Goal: Task Accomplishment & Management: Use online tool/utility

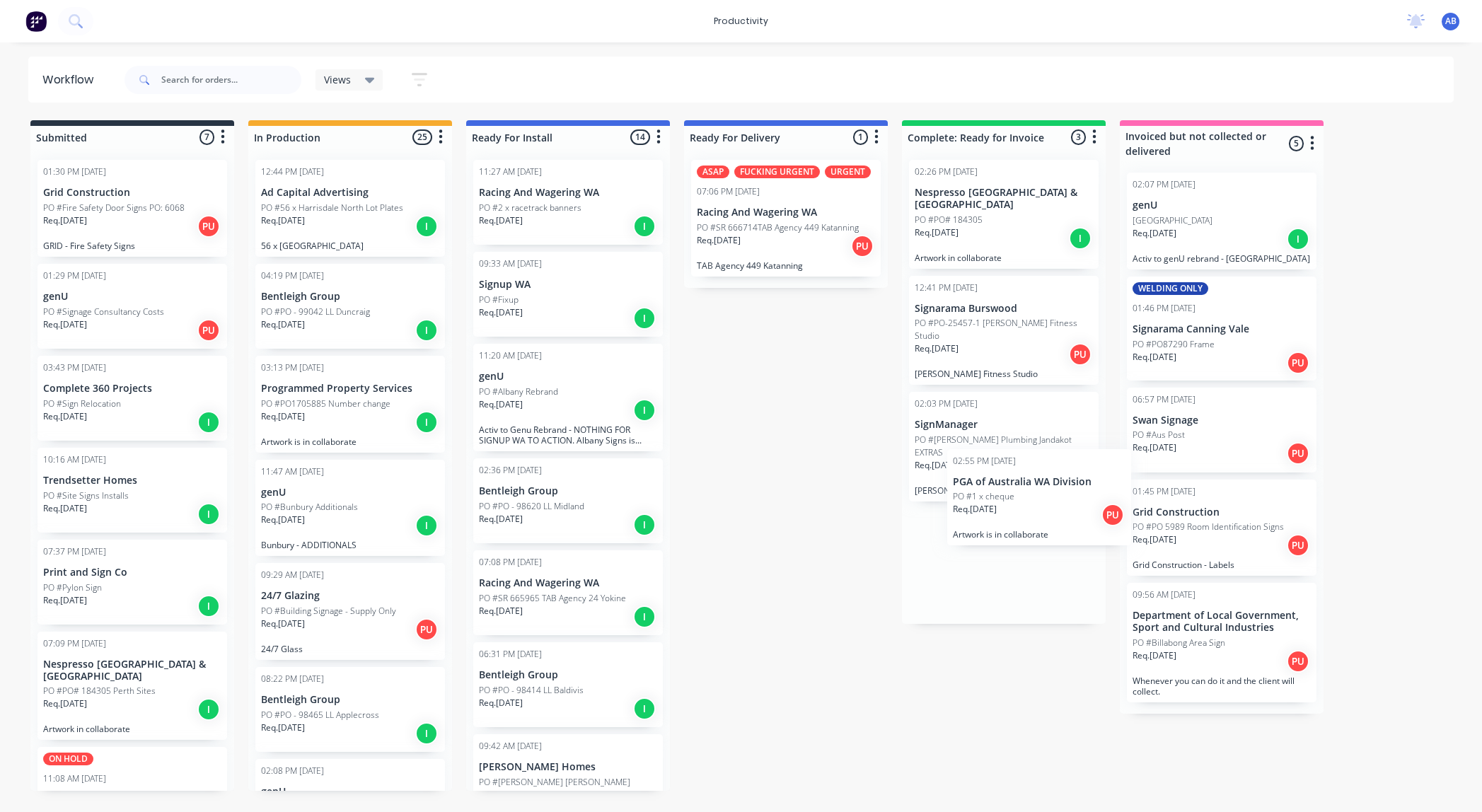
drag, startPoint x: 309, startPoint y: 521, endPoint x: 1005, endPoint y: 509, distance: 696.1
click at [1005, 509] on div "Submitted 7 Sort By Created date Required date Order number Customer name Most …" at bounding box center [861, 455] width 1744 height 670
click at [1003, 536] on p "PGA of Australia WA Division" at bounding box center [1004, 542] width 179 height 12
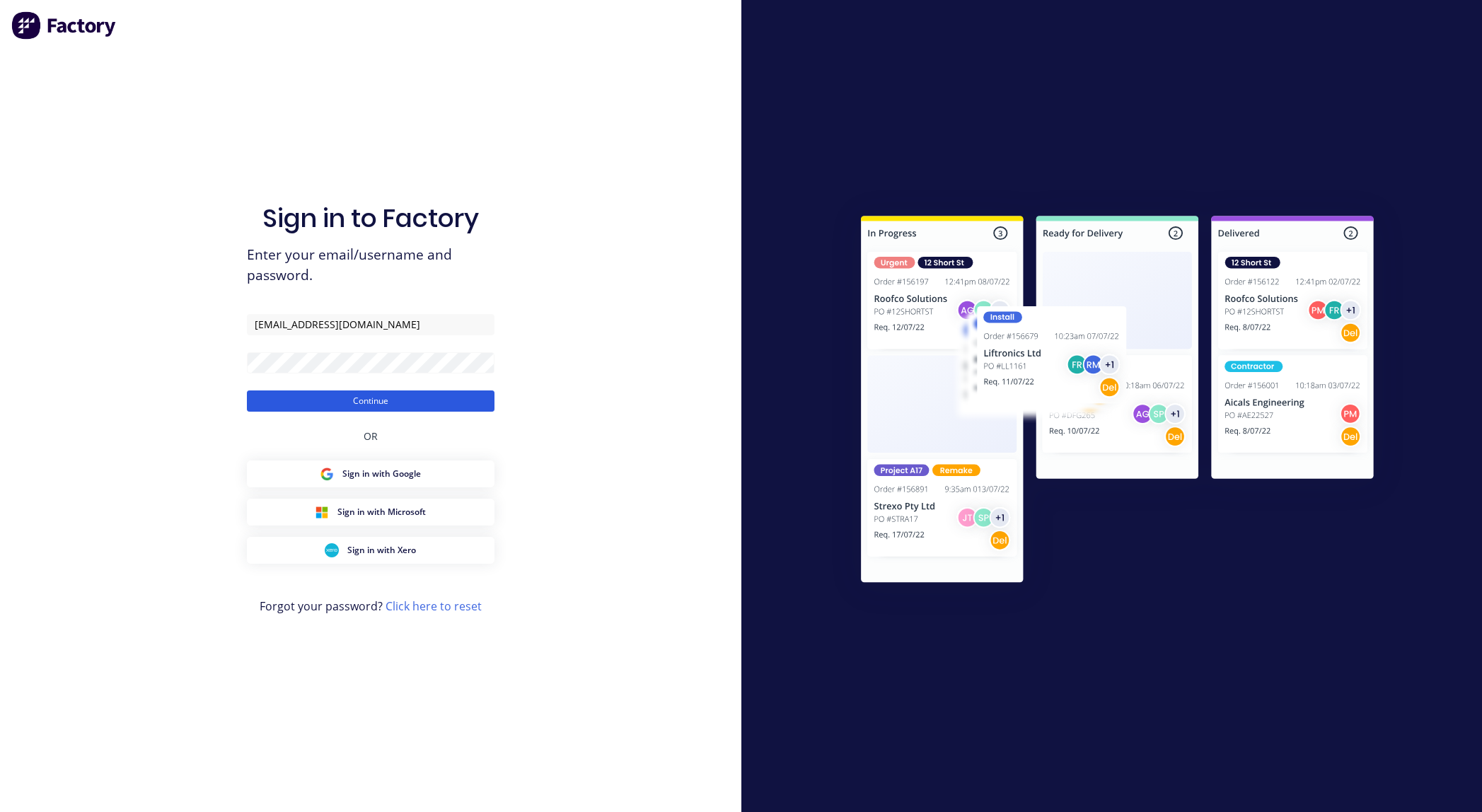
click at [400, 403] on button "Continue" at bounding box center [371, 401] width 247 height 21
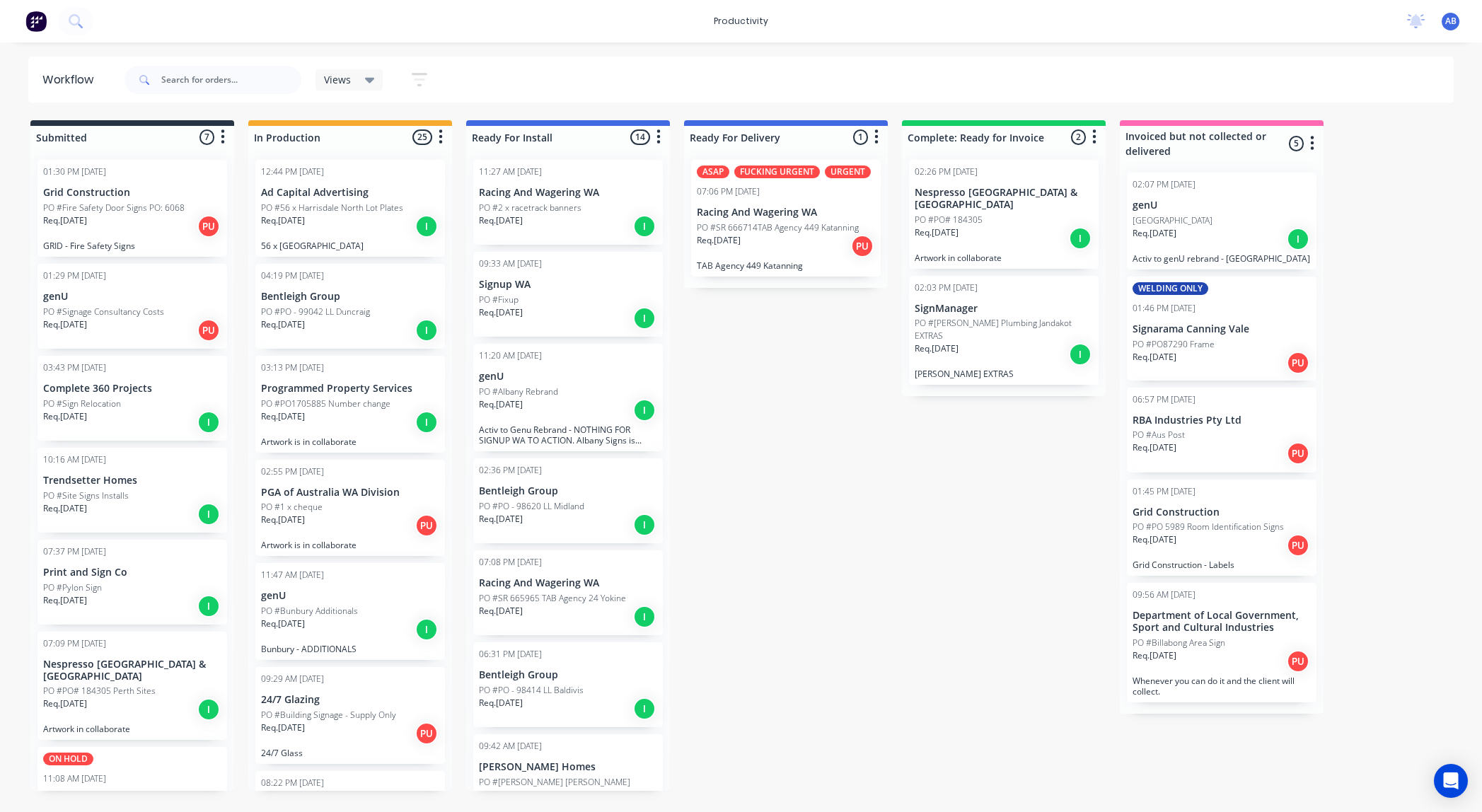
click at [300, 492] on p "PGA of Australia WA Division" at bounding box center [350, 493] width 179 height 12
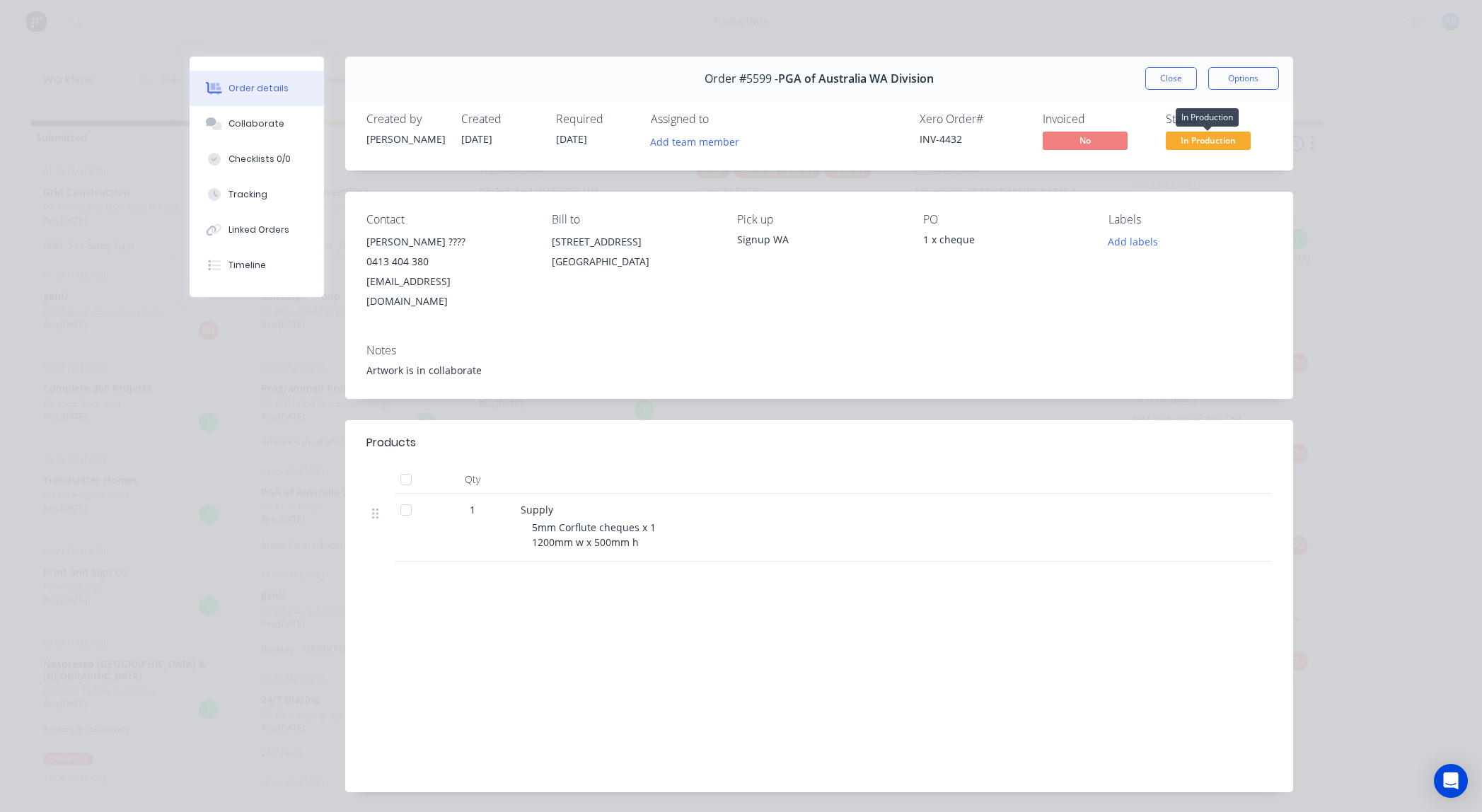
click at [1200, 137] on span "In Production" at bounding box center [1208, 140] width 85 height 18
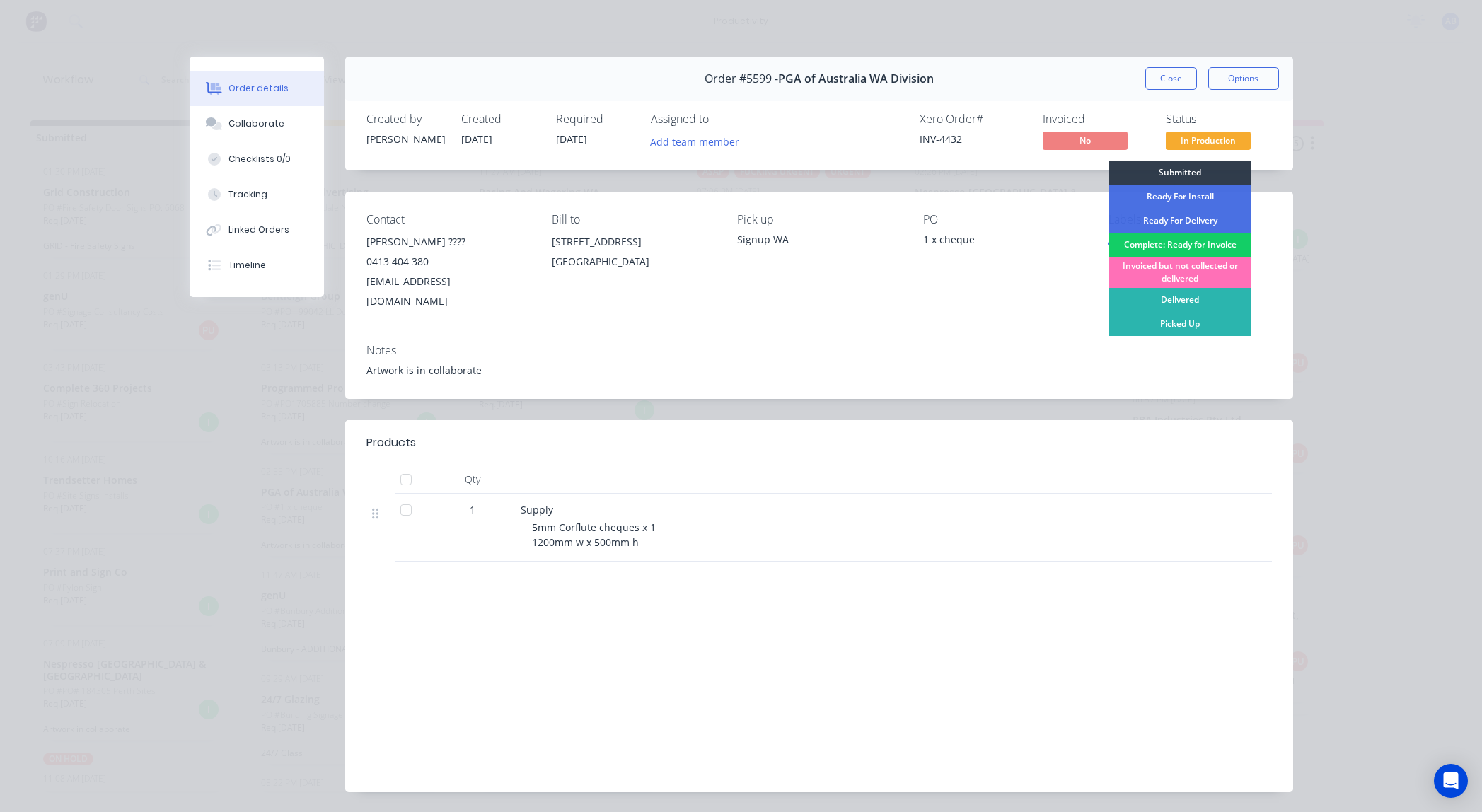
click at [1212, 245] on div "Complete: Ready for Invoice" at bounding box center [1180, 245] width 142 height 24
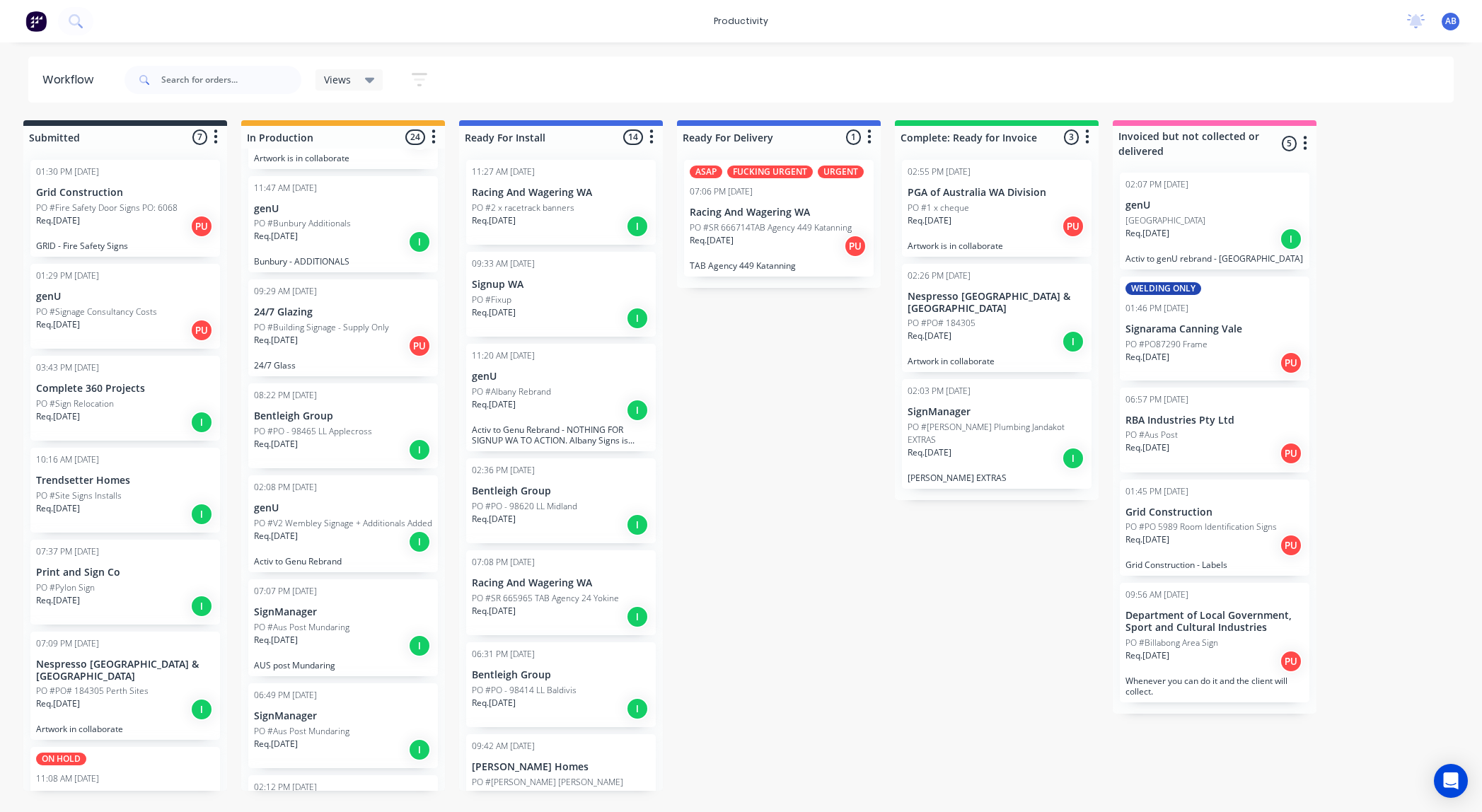
scroll to position [288, 0]
click at [363, 345] on div "Req. [DATE] PU" at bounding box center [343, 341] width 179 height 24
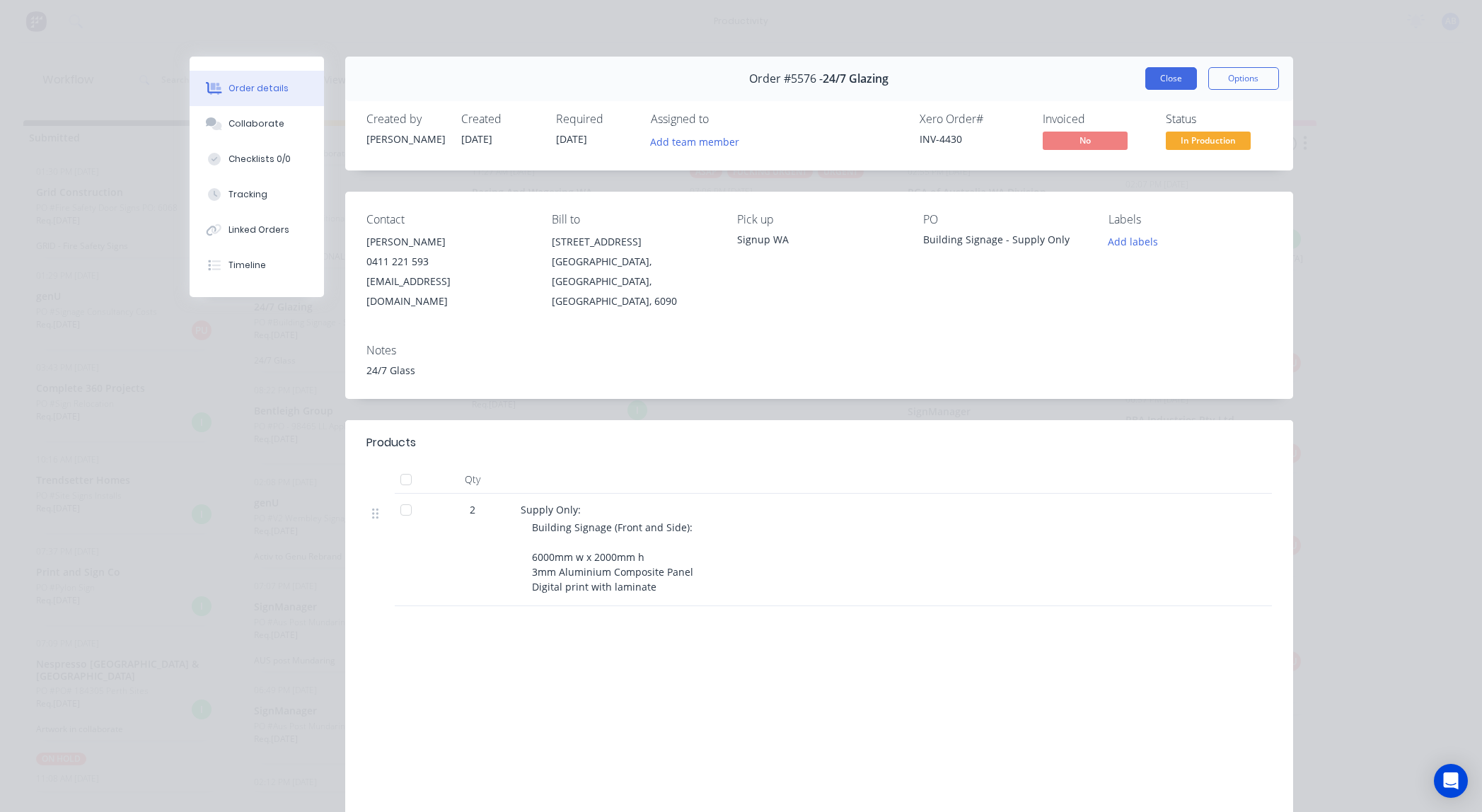
click at [1167, 75] on button "Close" at bounding box center [1171, 78] width 52 height 22
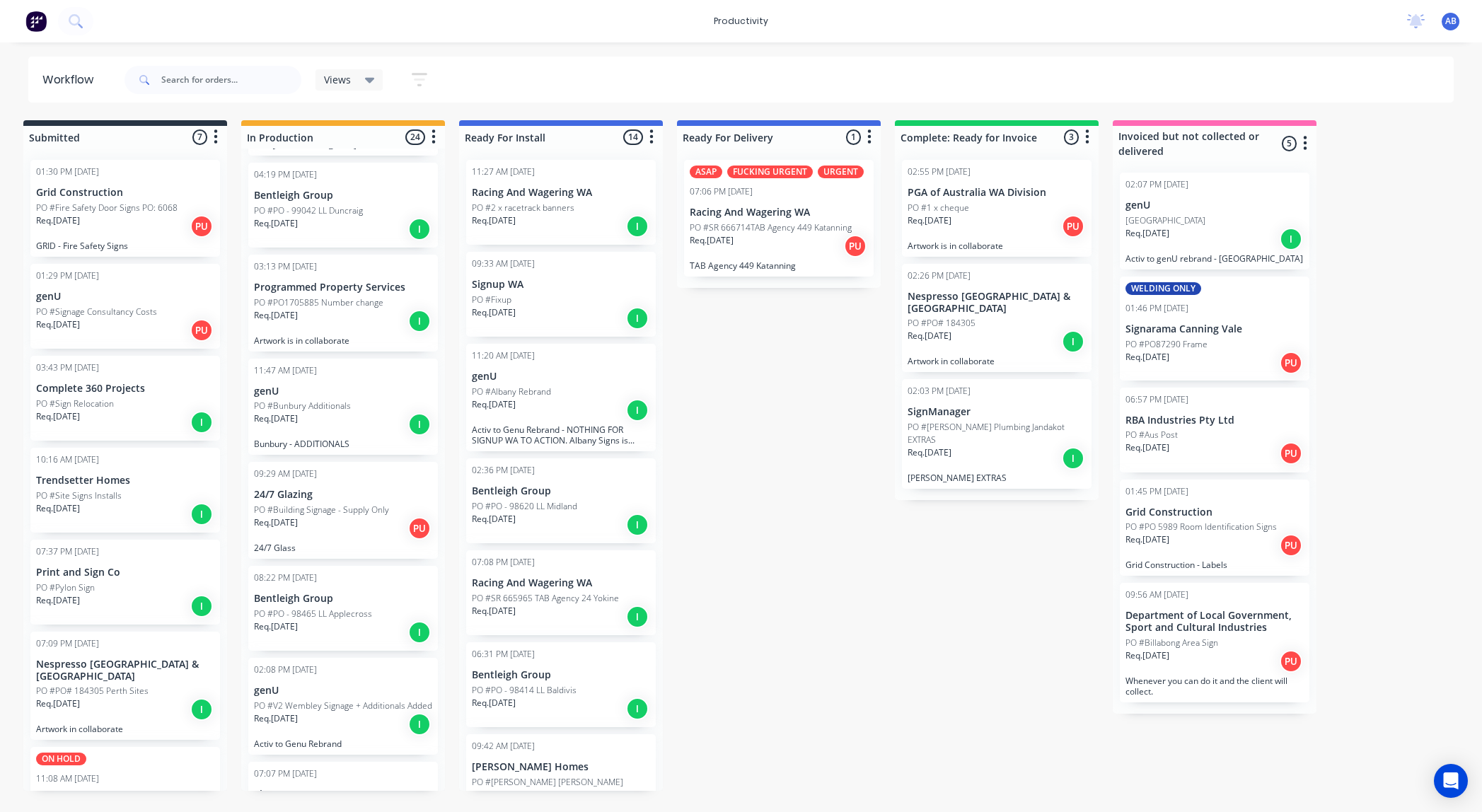
scroll to position [0, 0]
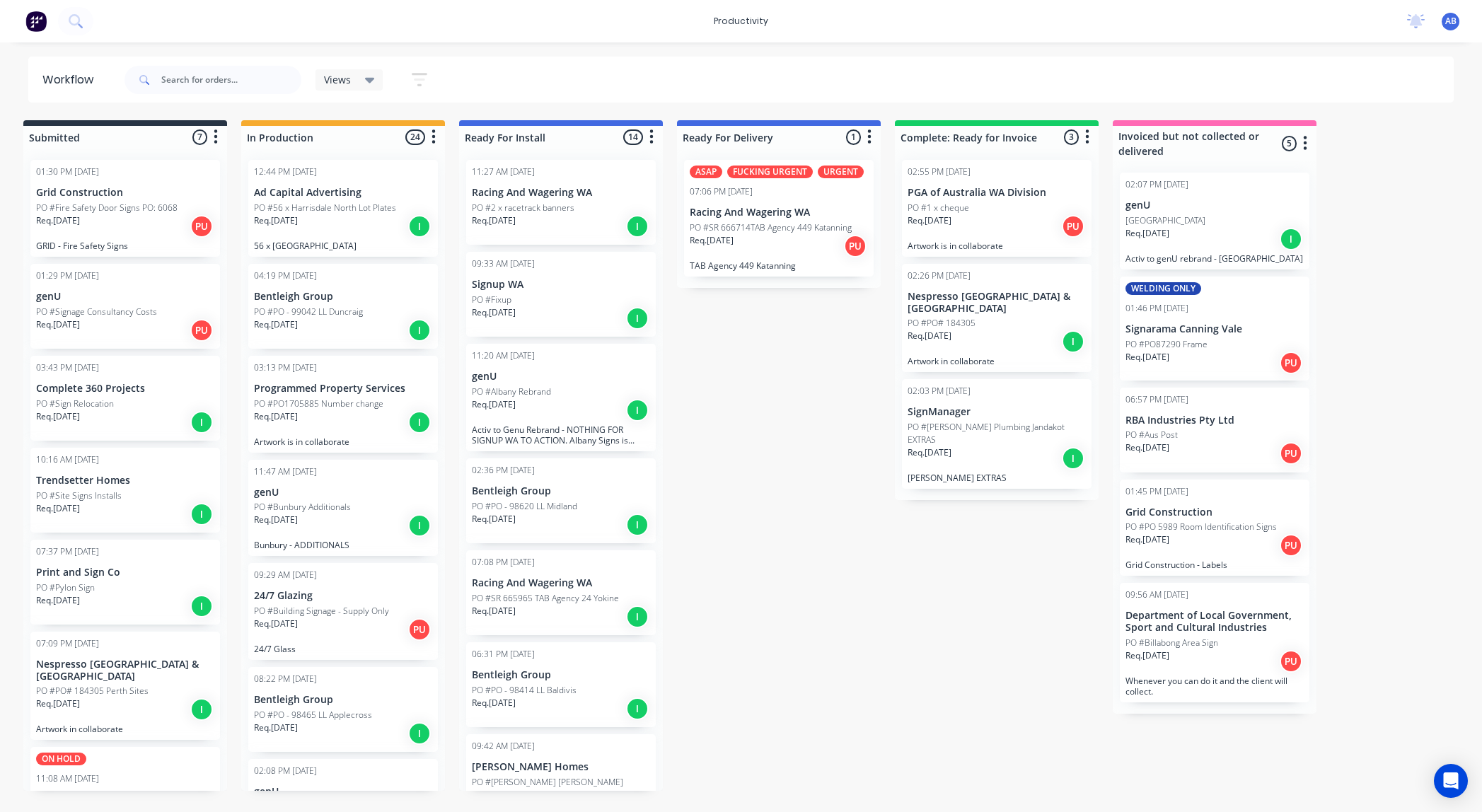
click at [344, 243] on p "56 x [GEOGRAPHIC_DATA]" at bounding box center [343, 245] width 179 height 10
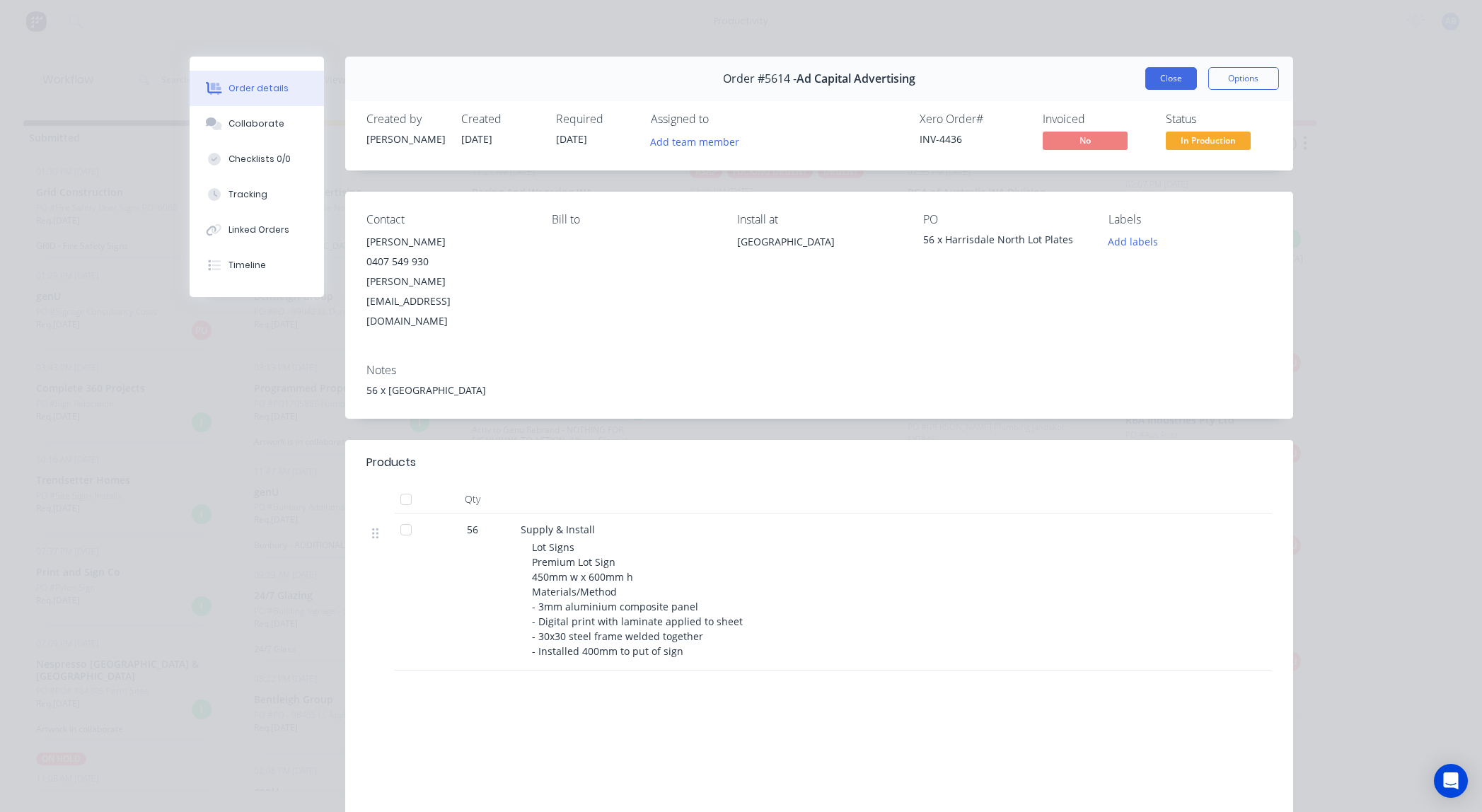
click at [1161, 78] on button "Close" at bounding box center [1171, 78] width 52 height 22
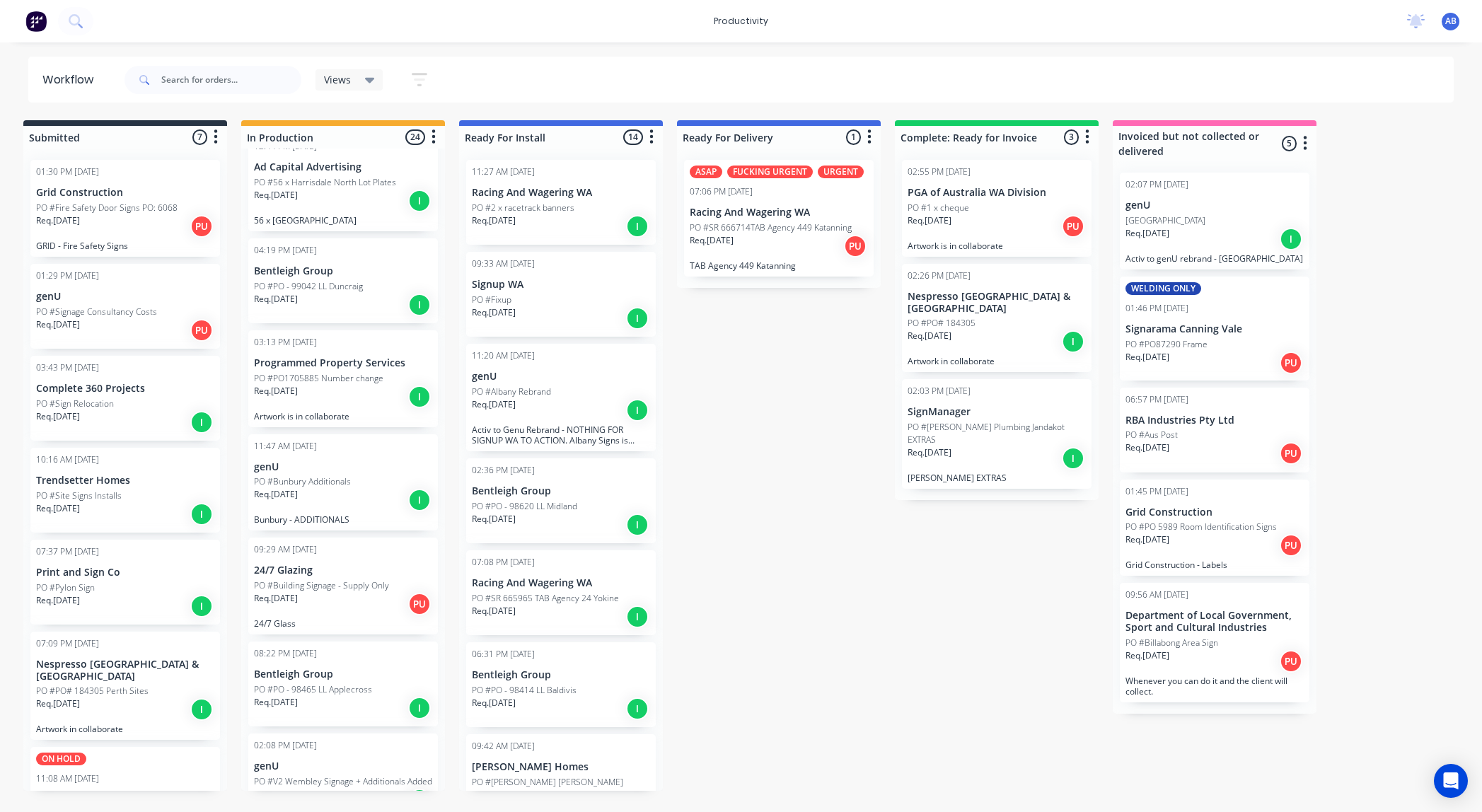
scroll to position [32, 0]
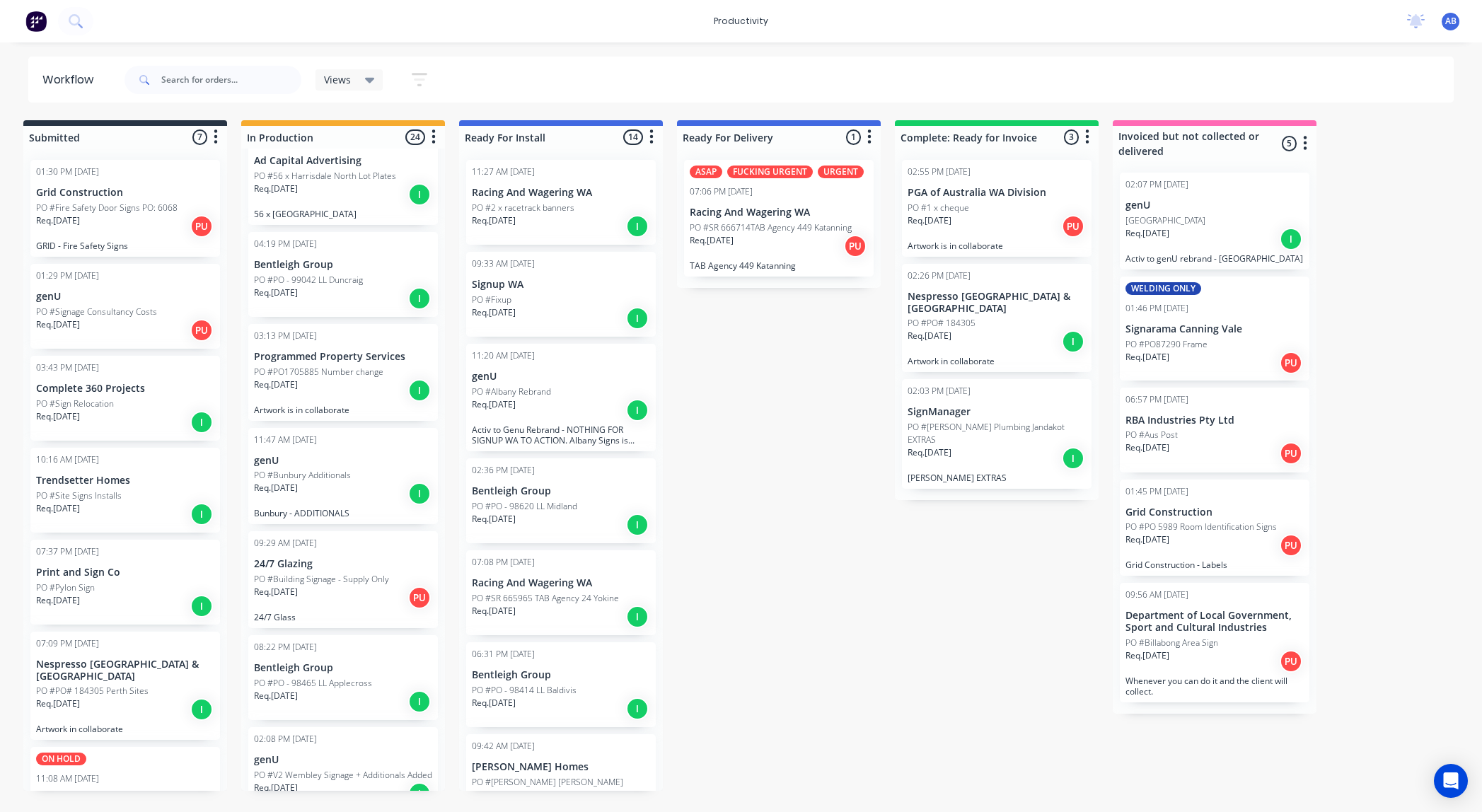
click at [359, 377] on p "PO #PO1705885 Number change" at bounding box center [319, 372] width 130 height 13
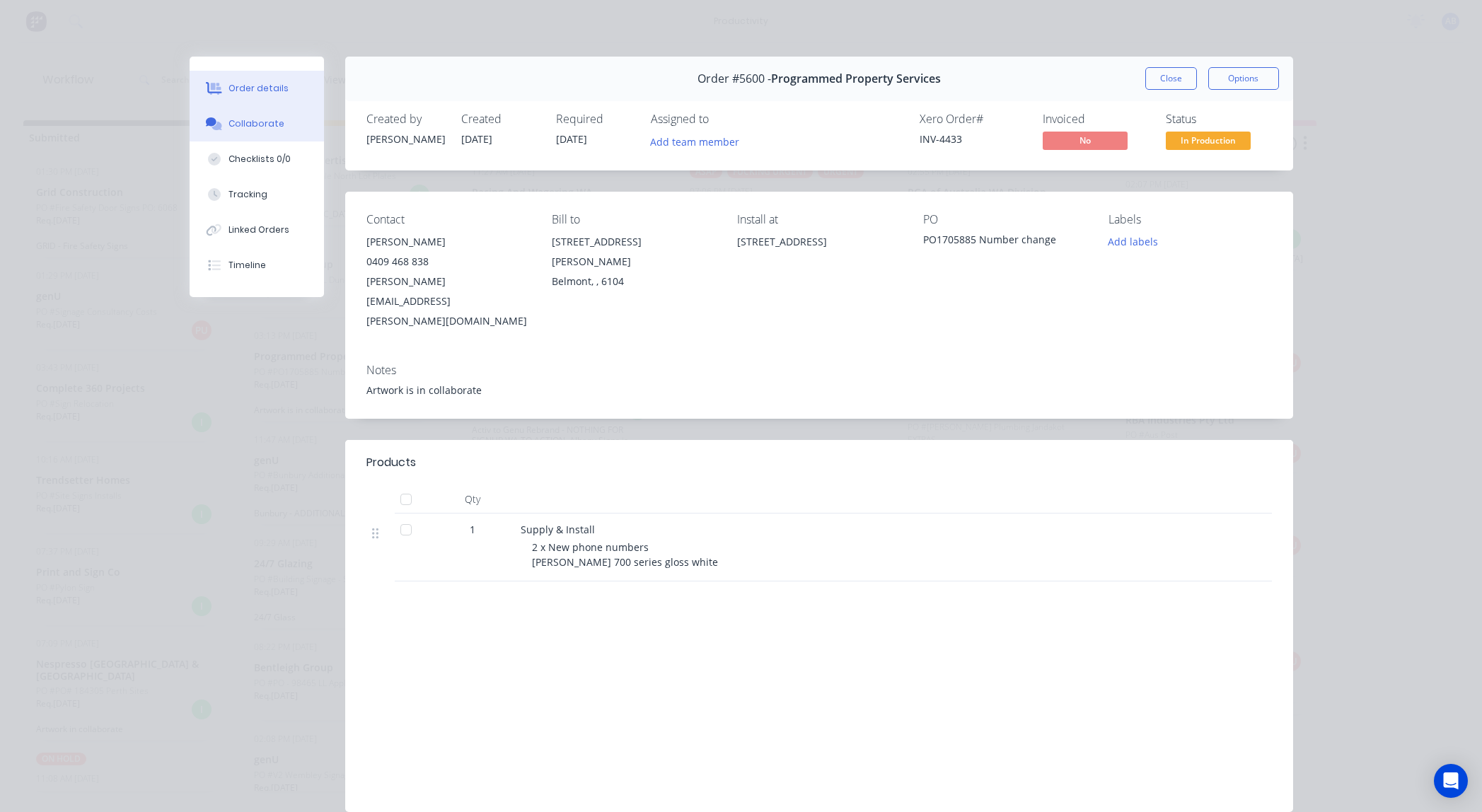
click at [271, 125] on div "Collaborate" at bounding box center [256, 124] width 56 height 13
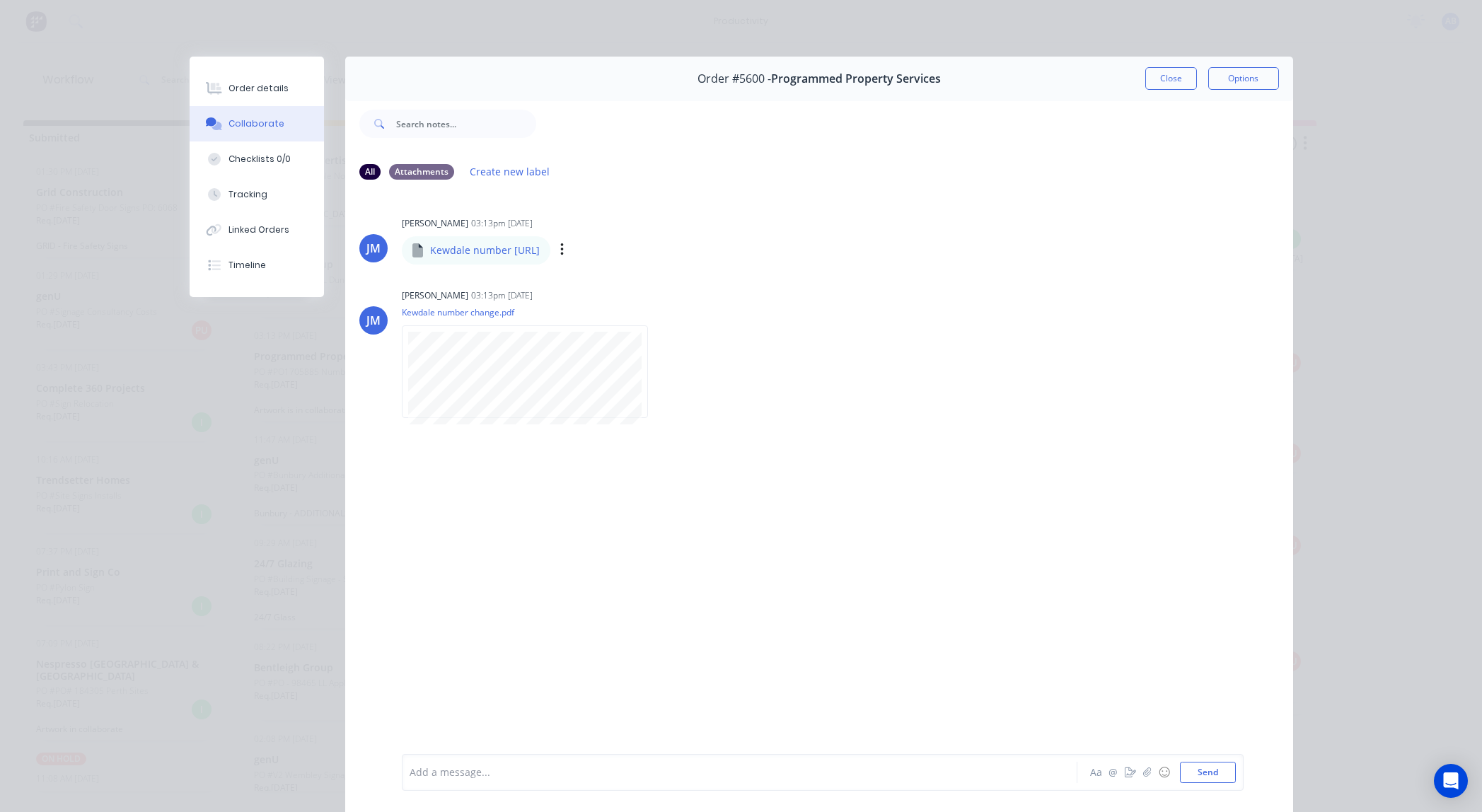
click at [538, 251] on p "Kewdale number [URL]" at bounding box center [485, 250] width 110 height 14
click at [563, 250] on icon "button" at bounding box center [562, 249] width 3 height 13
click at [630, 279] on button "Download" at bounding box center [654, 287] width 159 height 32
drag, startPoint x: 1135, startPoint y: 78, endPoint x: 1195, endPoint y: 14, distance: 87.7
click at [1195, 14] on div "Order details Collaborate Checklists 0/0 Tracking Linked Orders Timeline Order …" at bounding box center [741, 406] width 1482 height 812
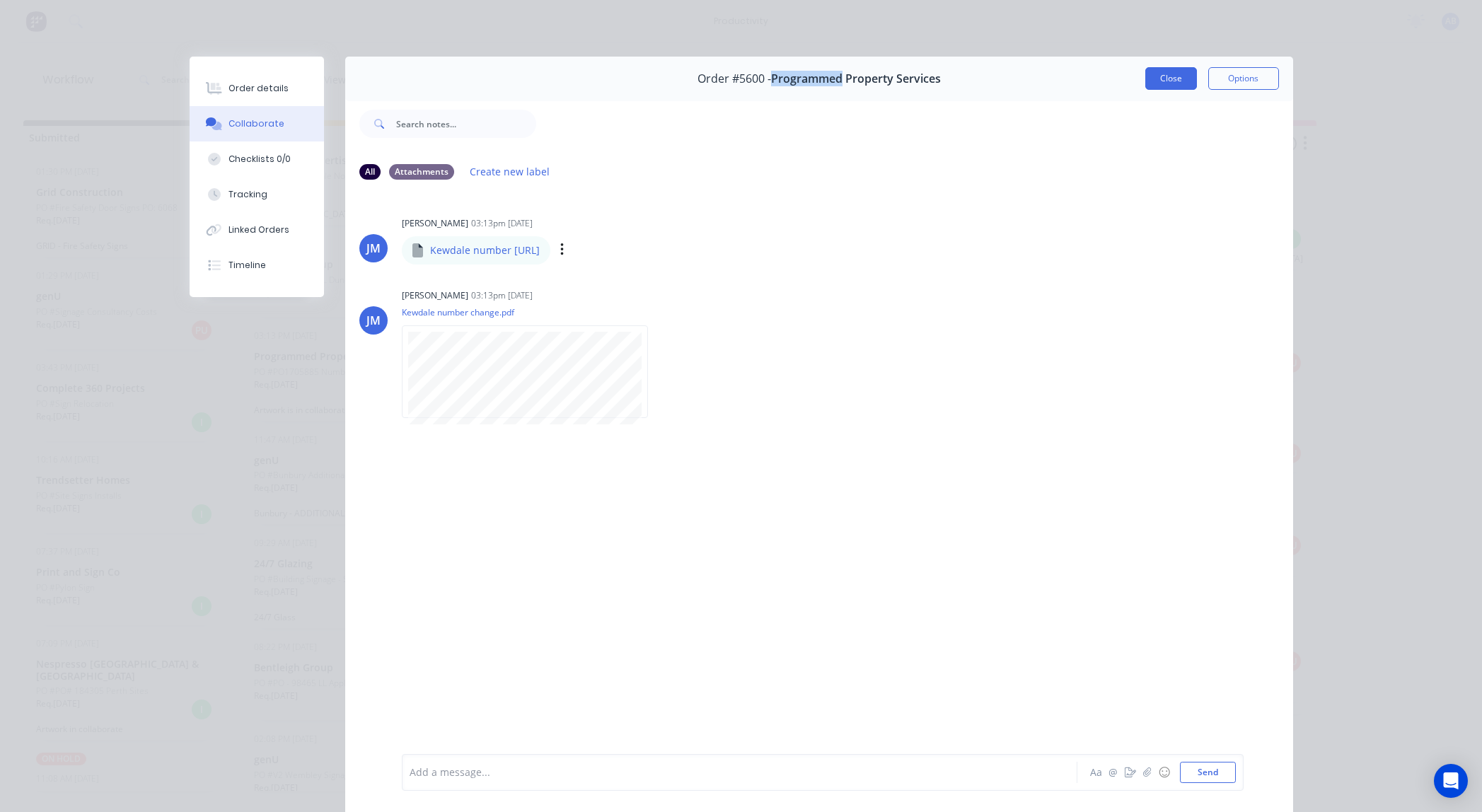
click at [1175, 85] on button "Close" at bounding box center [1171, 78] width 52 height 22
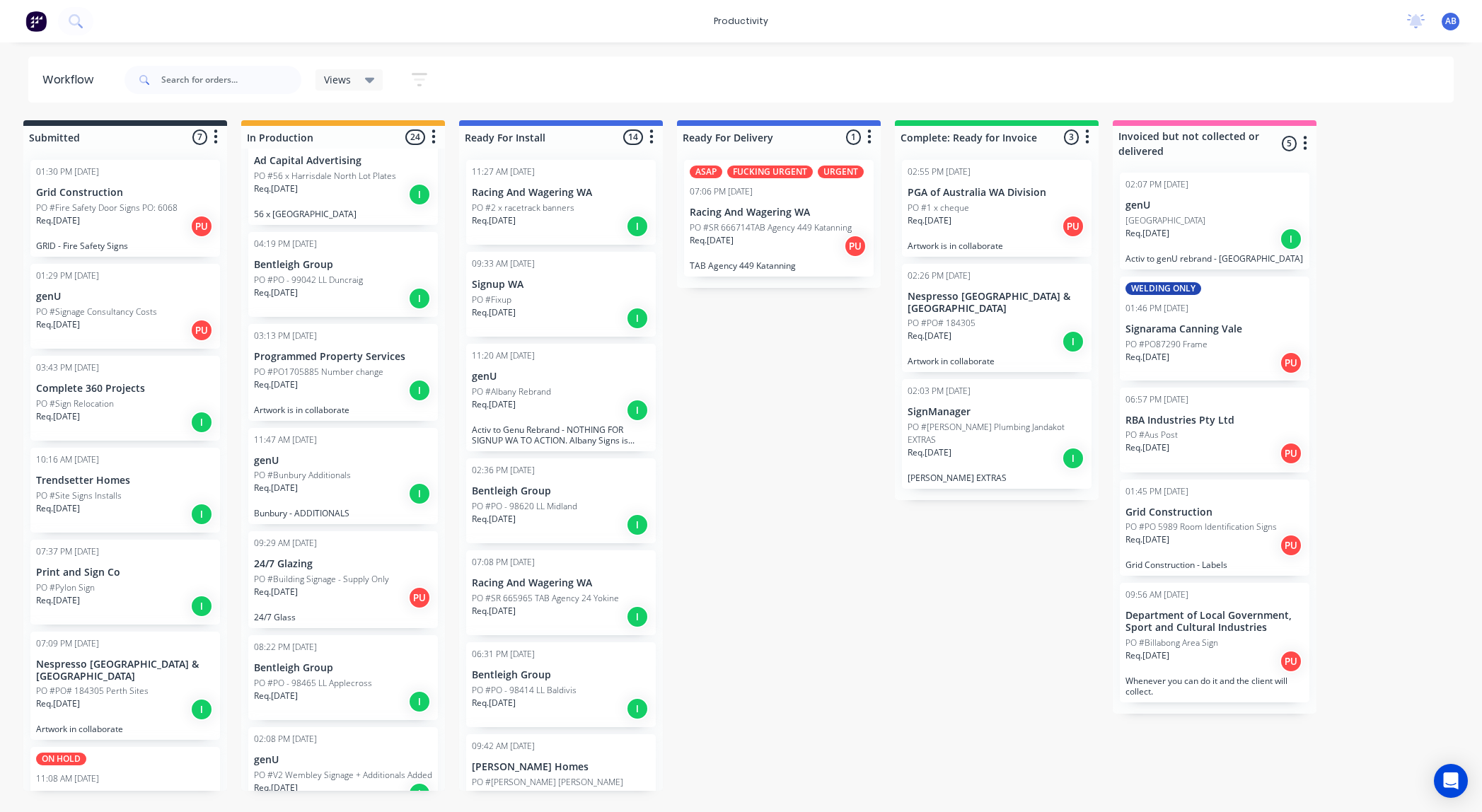
click at [316, 368] on p "PO #PO1705885 Number change" at bounding box center [319, 372] width 130 height 13
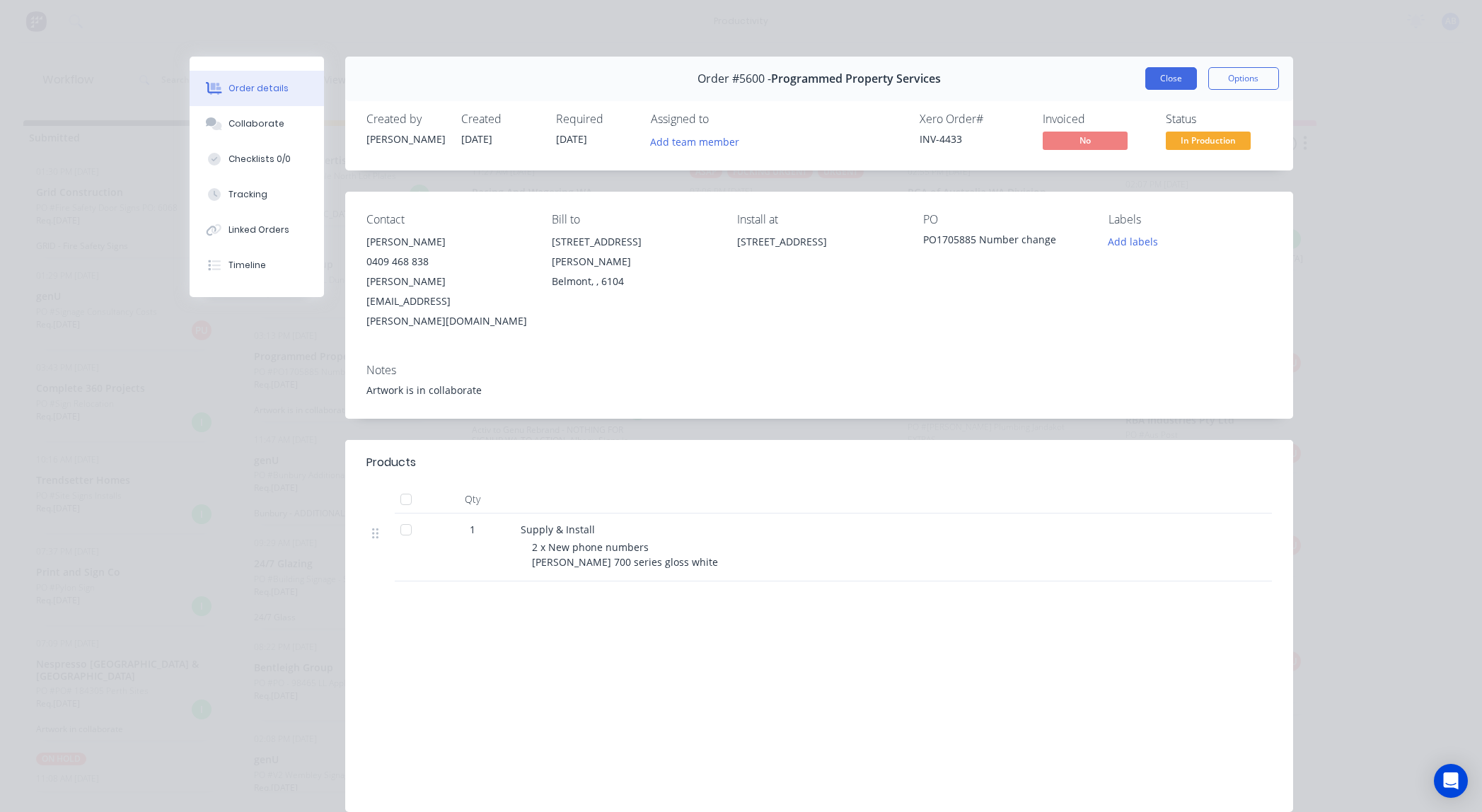
click at [1147, 85] on button "Close" at bounding box center [1171, 78] width 52 height 22
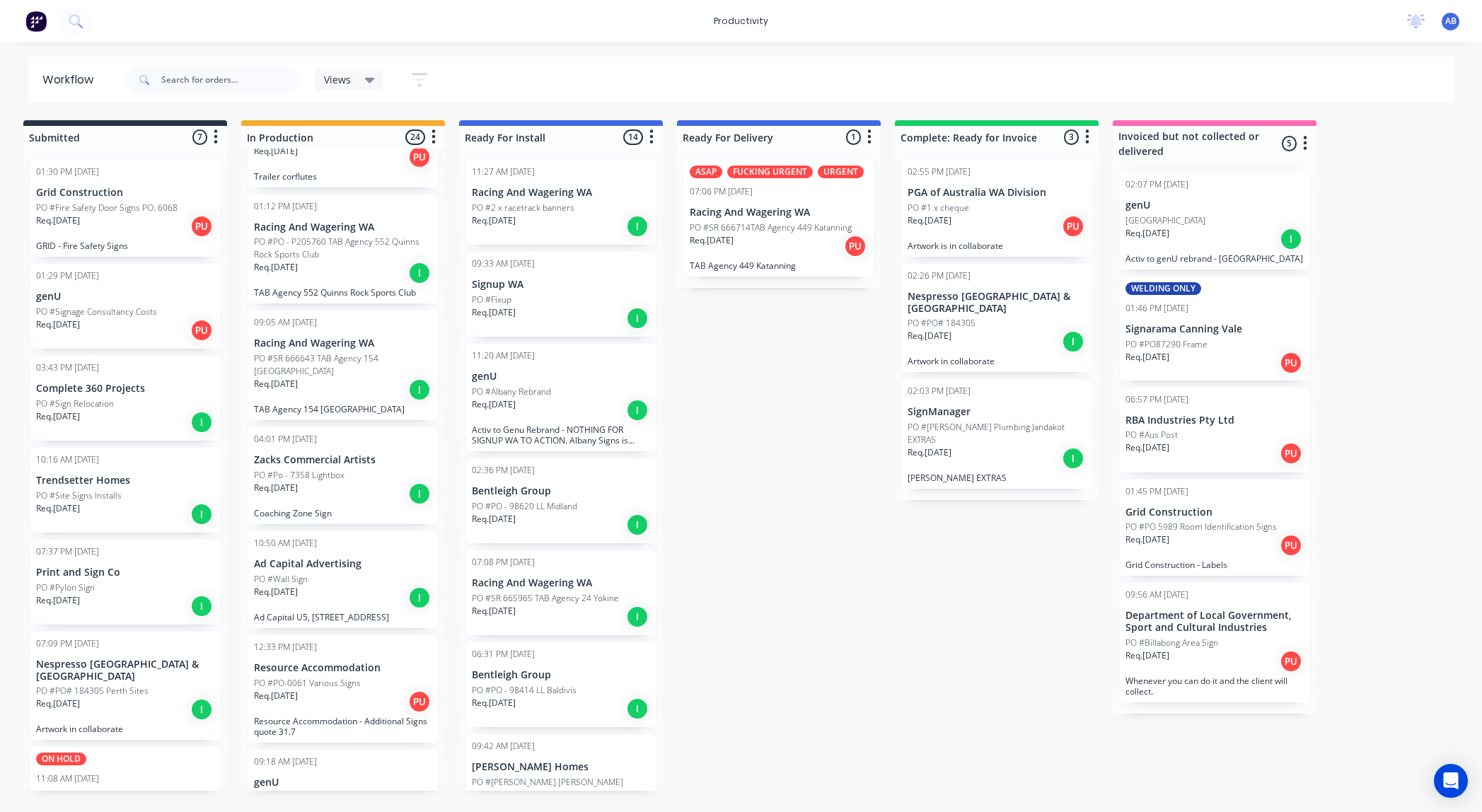
scroll to position [970, 0]
click at [330, 464] on p "Zacks Commercial Artists" at bounding box center [343, 458] width 179 height 12
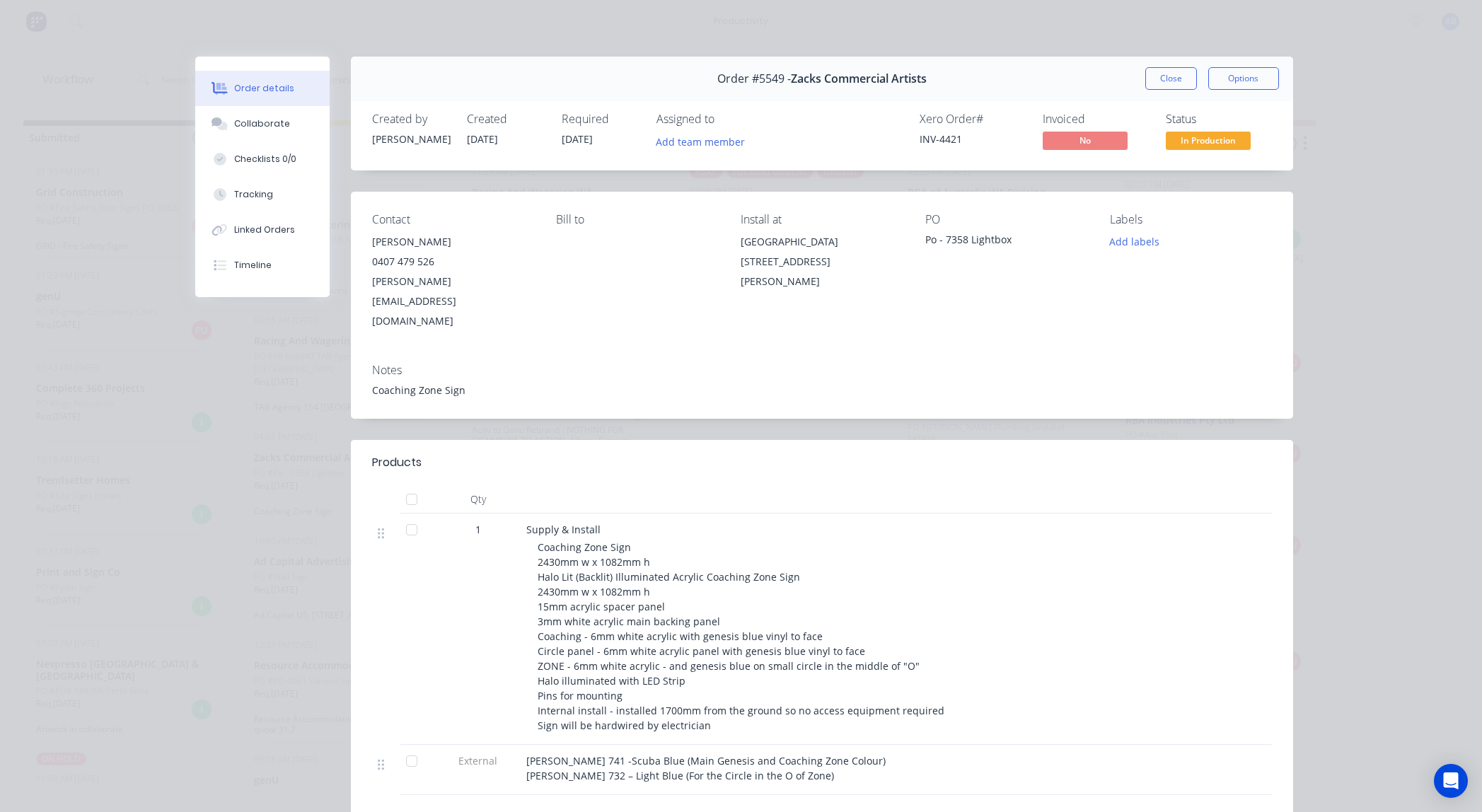
scroll to position [0, 0]
